Goal: Navigation & Orientation: Find specific page/section

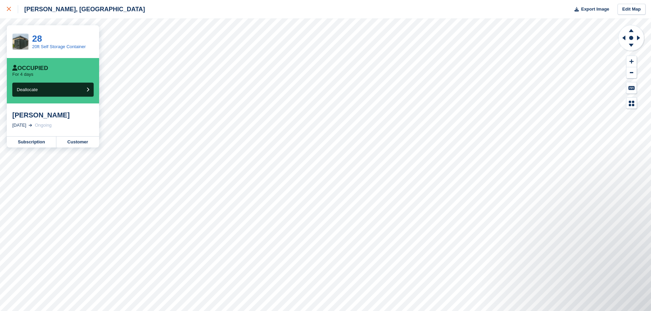
click at [7, 13] on div at bounding box center [12, 9] width 11 height 8
